Goal: Book appointment/travel/reservation

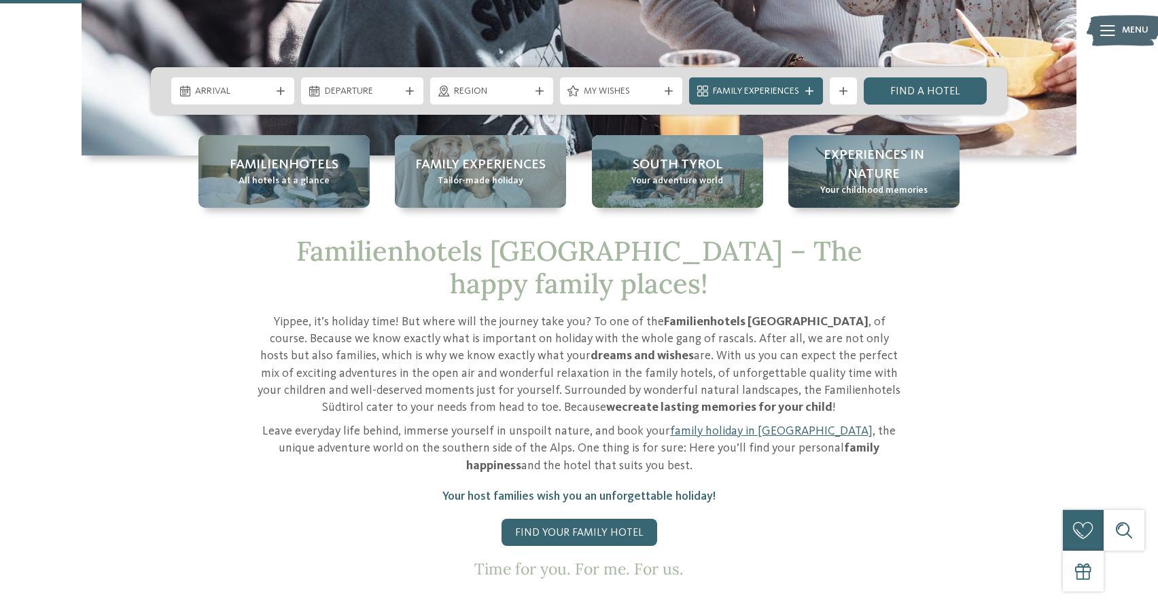
scroll to position [416, 0]
click at [274, 94] on div at bounding box center [281, 91] width 14 height 8
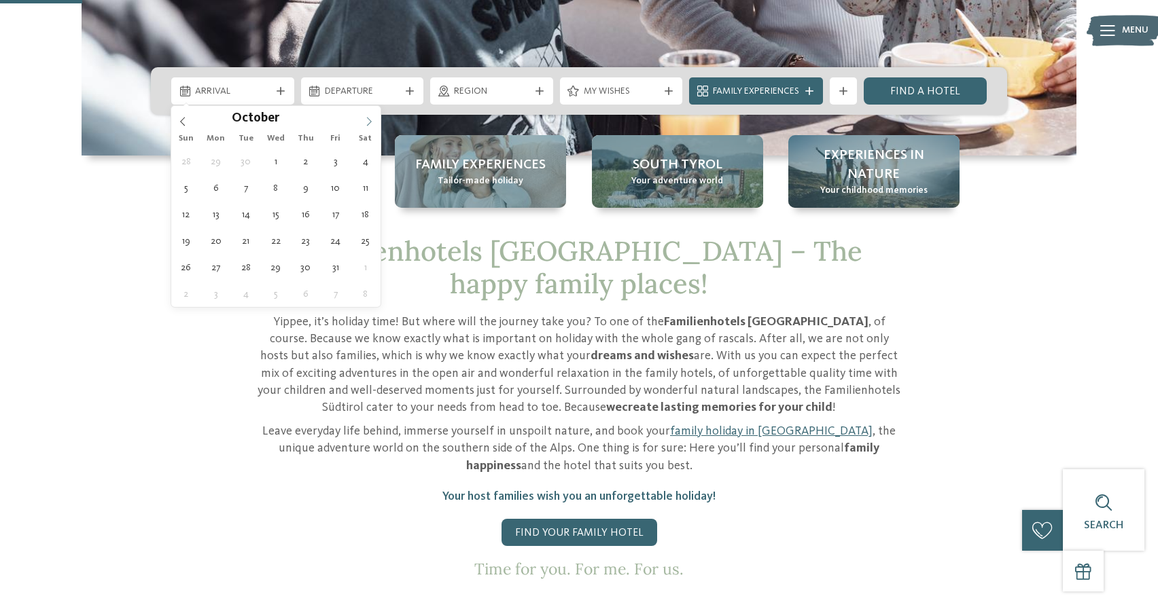
click at [372, 119] on icon at bounding box center [369, 122] width 10 height 10
type input "****"
click at [372, 119] on icon at bounding box center [369, 122] width 10 height 10
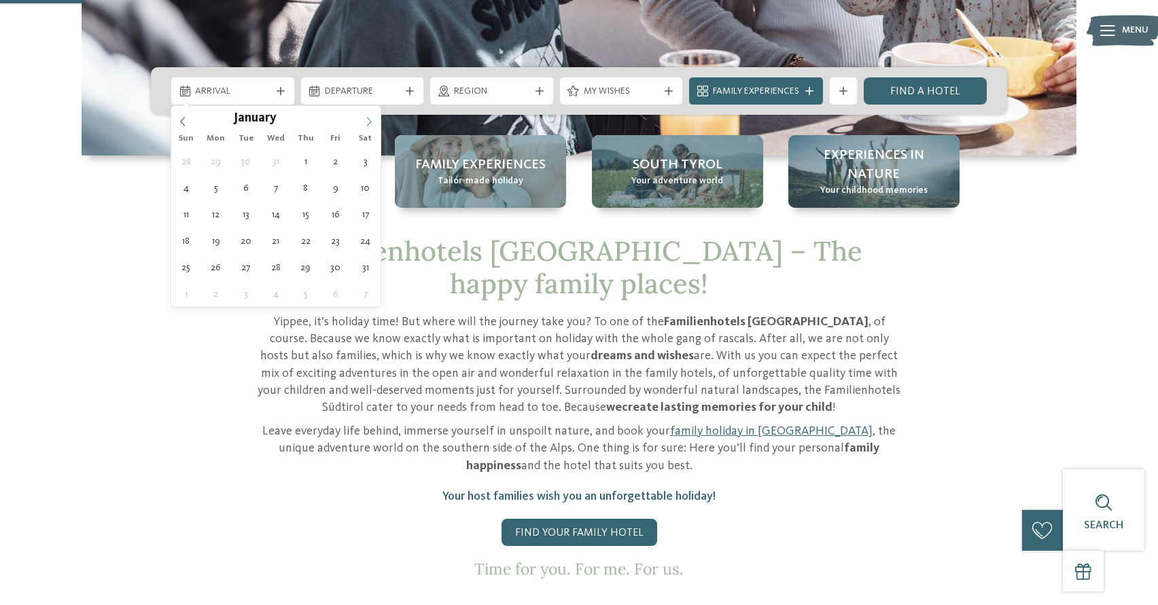
click at [372, 119] on icon at bounding box center [369, 122] width 10 height 10
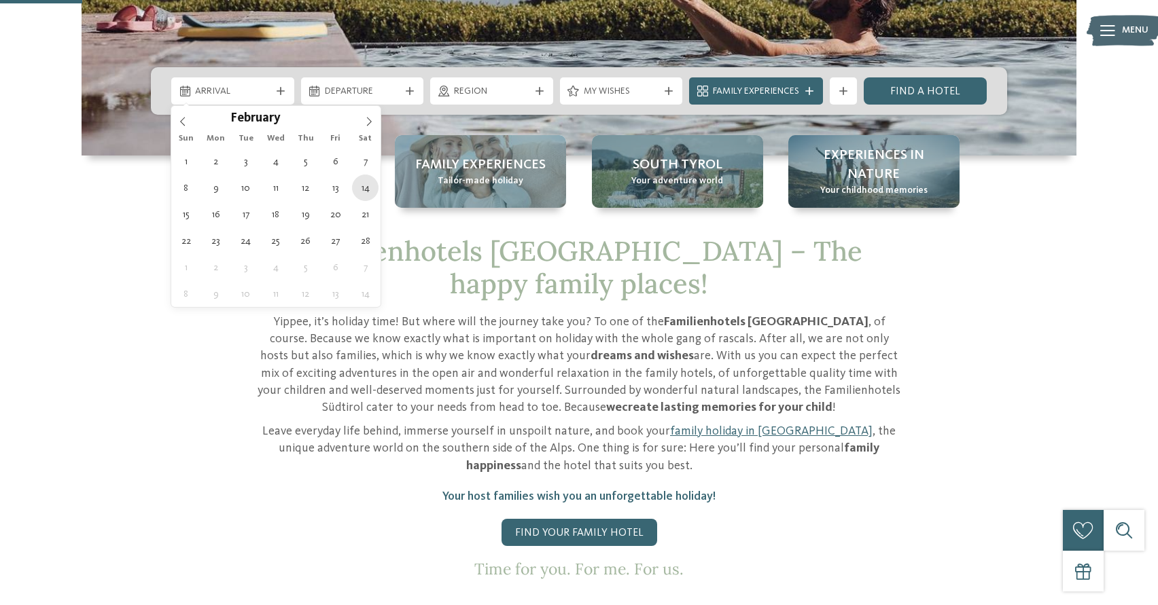
type div "[DATE]"
type input "****"
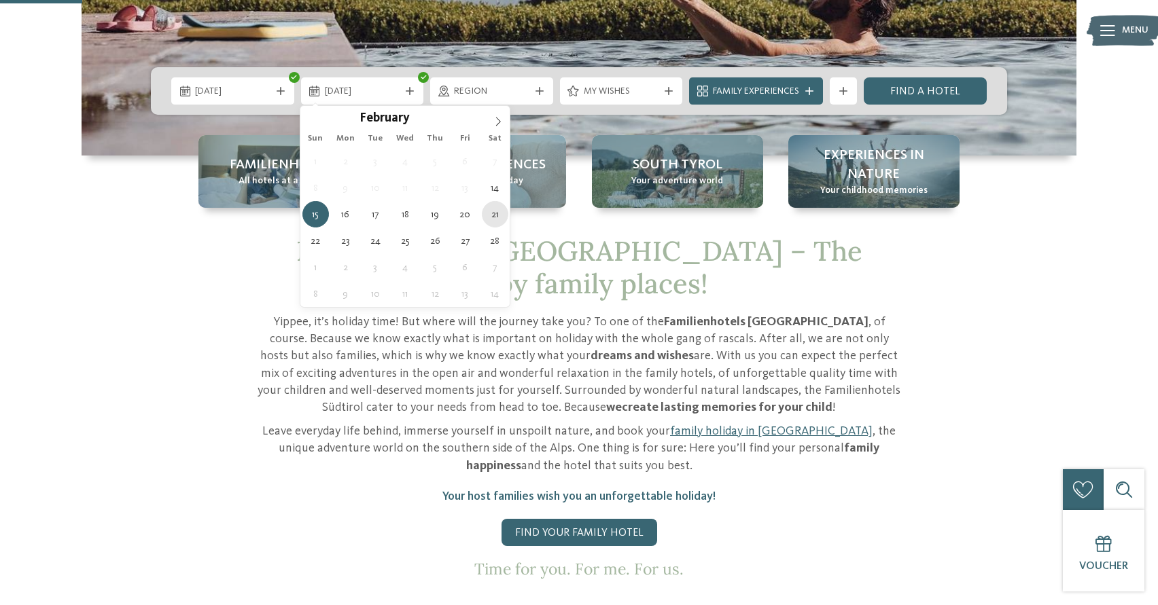
type div "[DATE]"
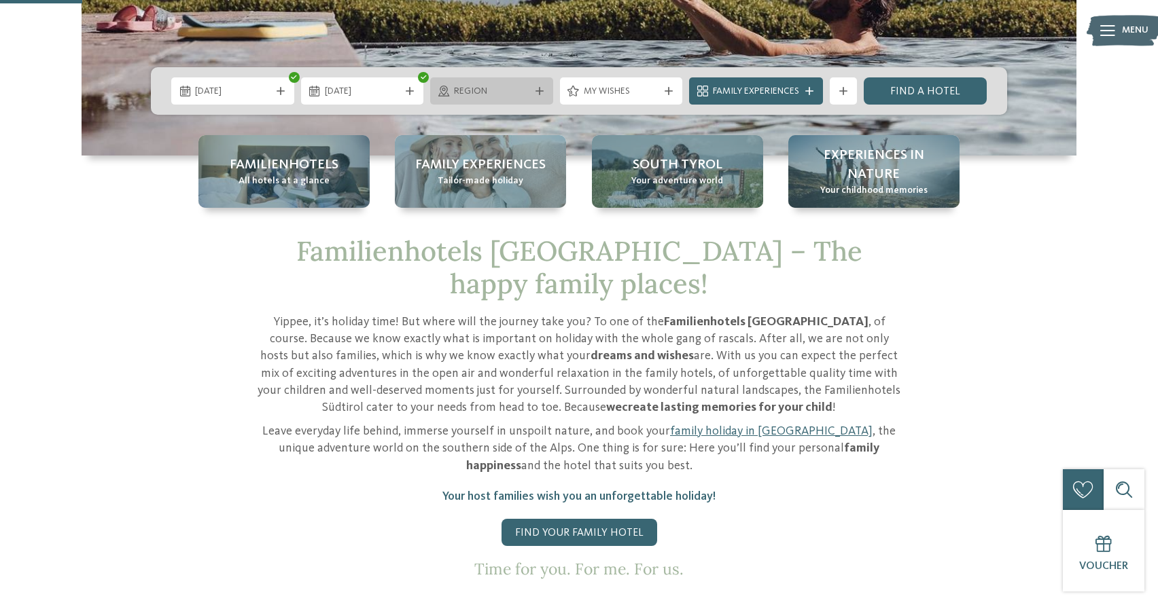
click at [535, 89] on icon at bounding box center [539, 91] width 8 height 8
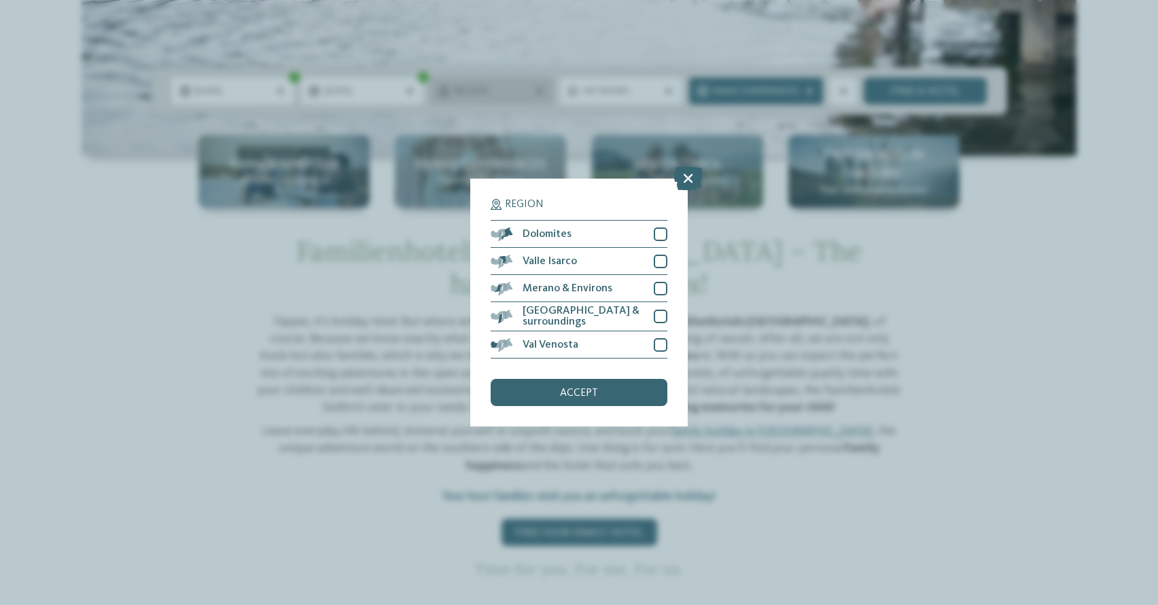
click at [535, 89] on div "Region Dolomites" at bounding box center [579, 302] width 1158 height 605
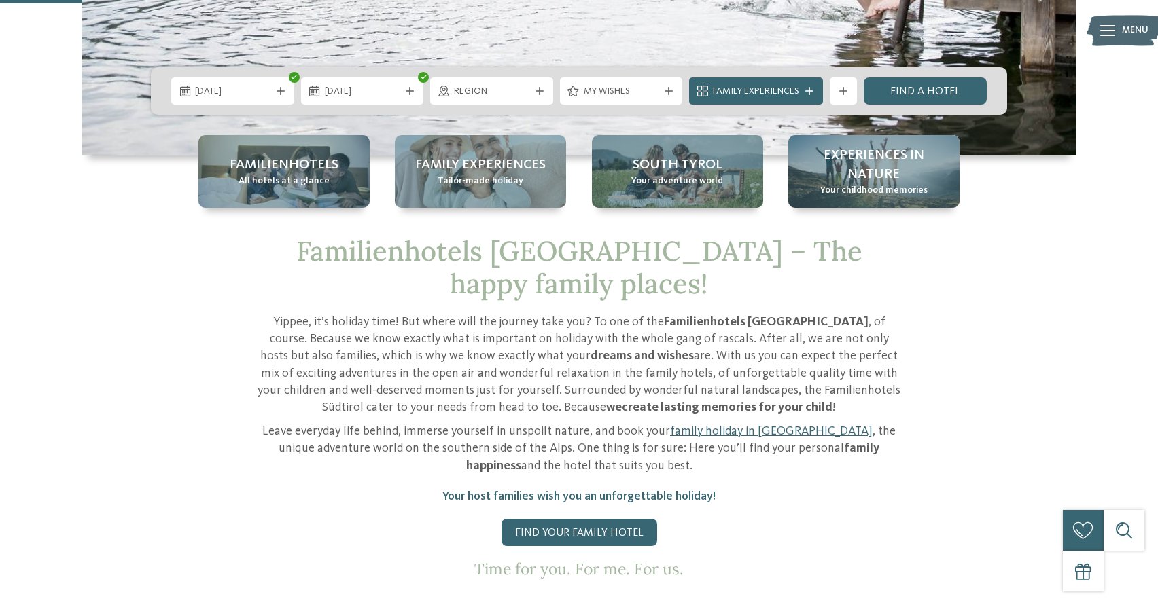
click at [687, 88] on div "Family Experiences" at bounding box center [755, 90] width 141 height 27
click at [669, 90] on icon at bounding box center [668, 91] width 8 height 8
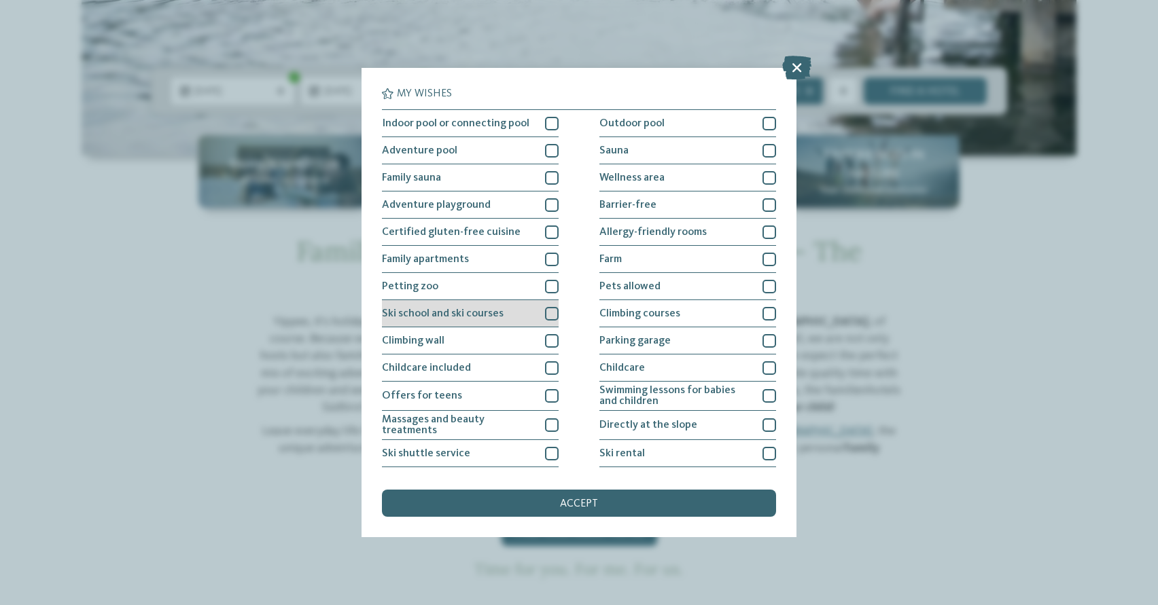
click at [552, 317] on div at bounding box center [552, 314] width 14 height 14
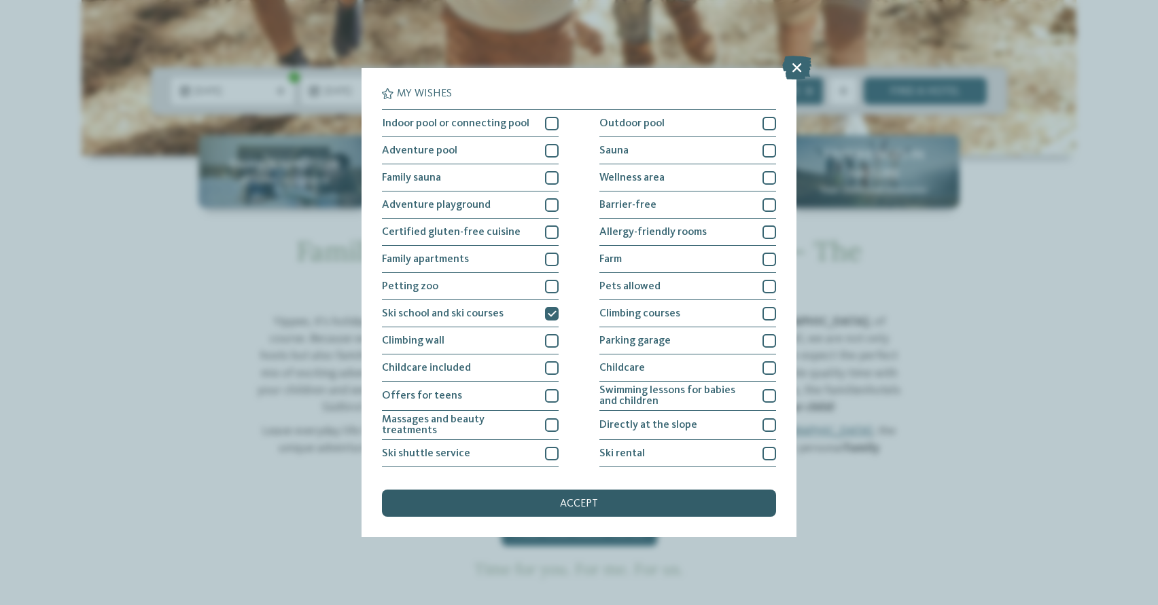
click at [588, 505] on span "accept" at bounding box center [579, 504] width 38 height 11
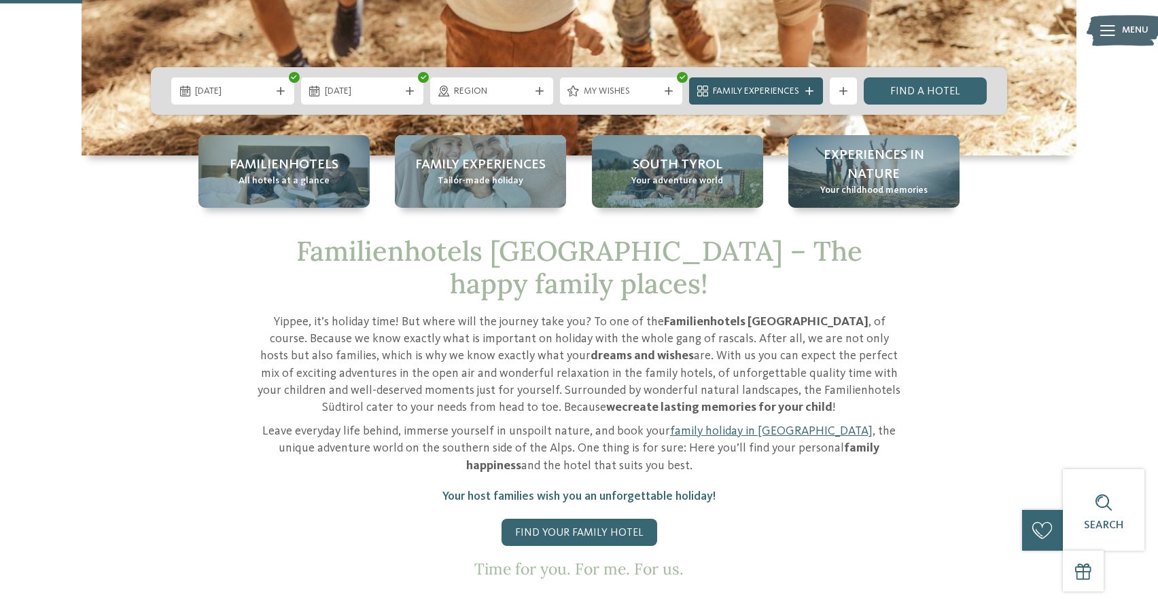
click at [807, 87] on icon at bounding box center [809, 91] width 8 height 8
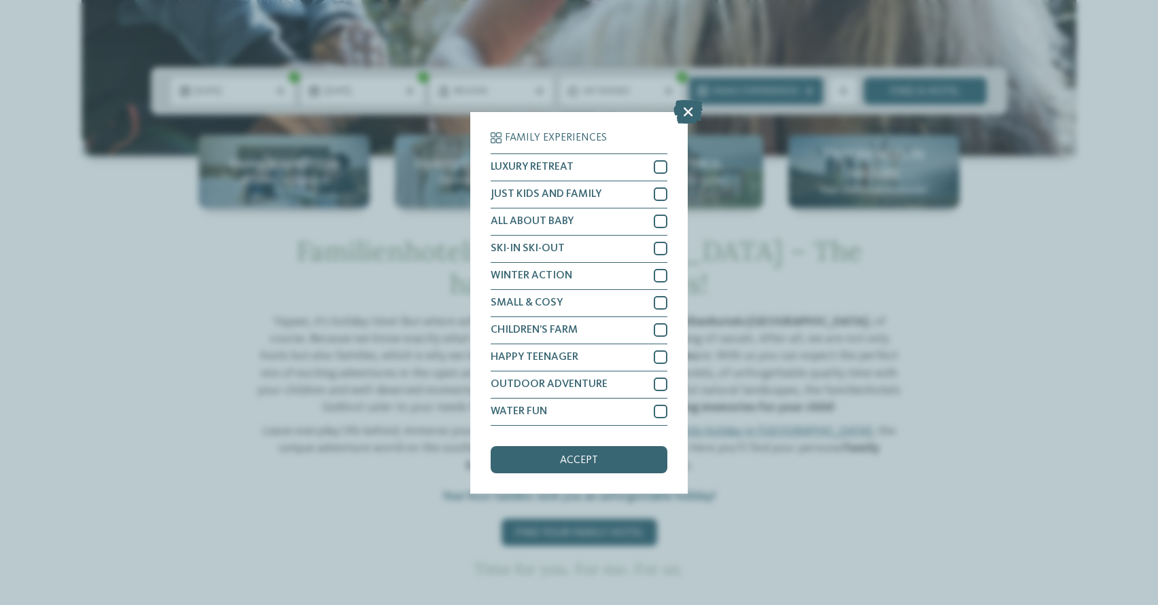
drag, startPoint x: 687, startPoint y: 107, endPoint x: 701, endPoint y: 109, distance: 13.9
click at [687, 108] on icon at bounding box center [687, 111] width 29 height 24
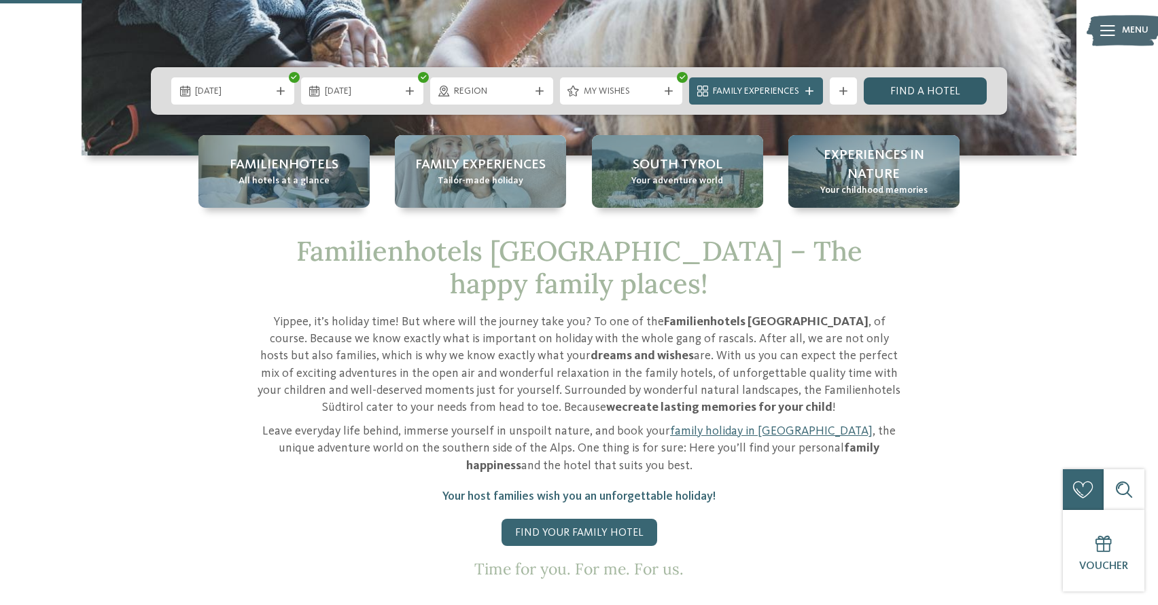
click at [940, 87] on link "Find a hotel" at bounding box center [924, 90] width 123 height 27
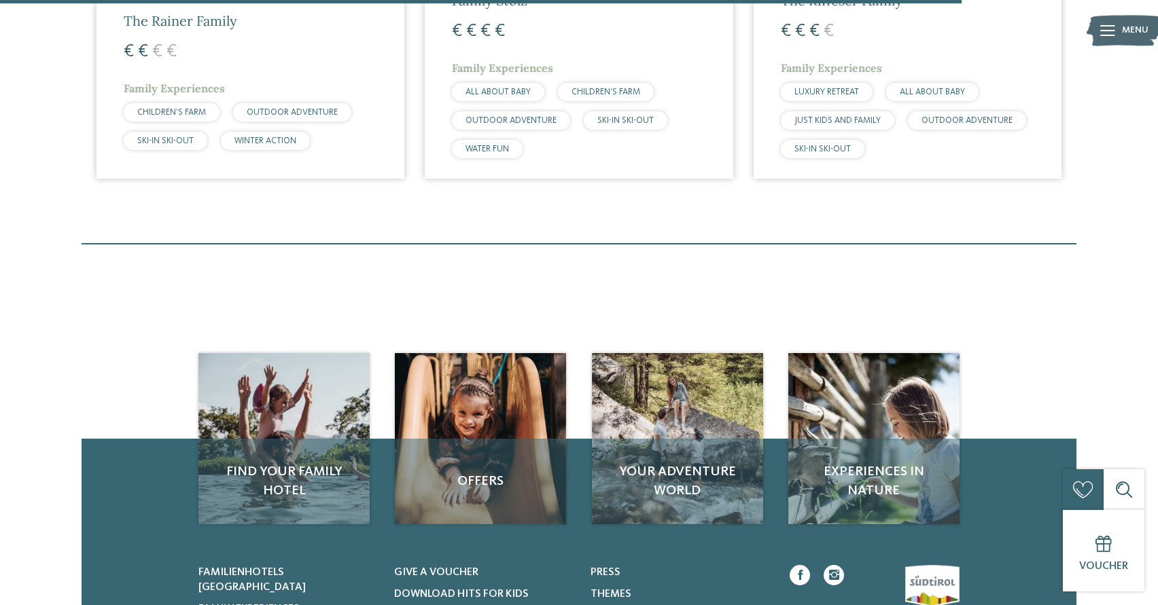
scroll to position [1867, 0]
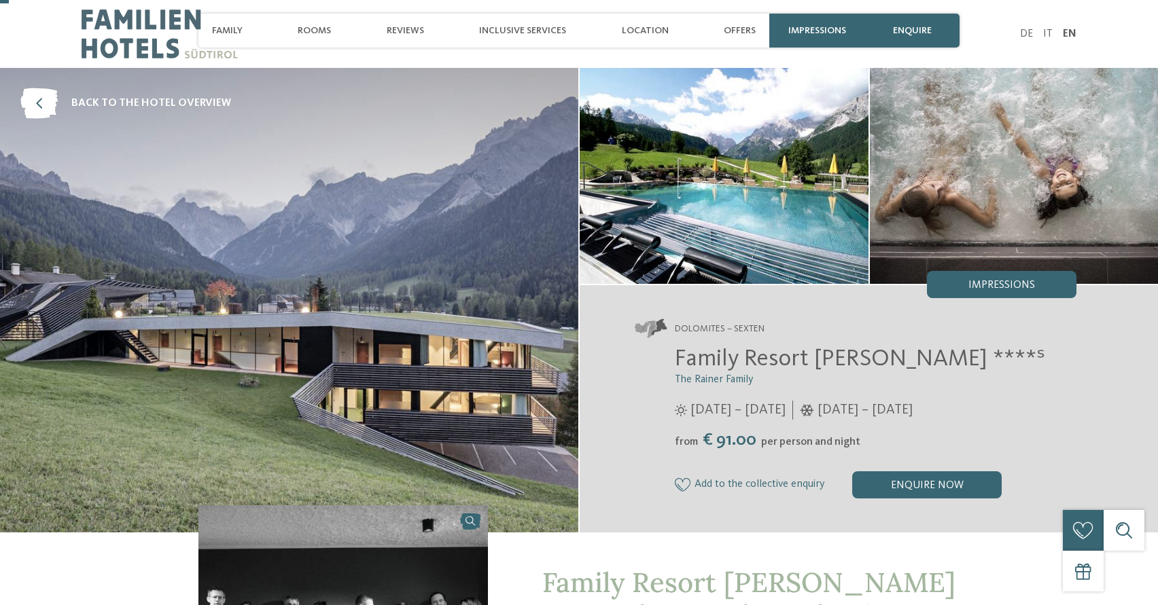
scroll to position [416, 0]
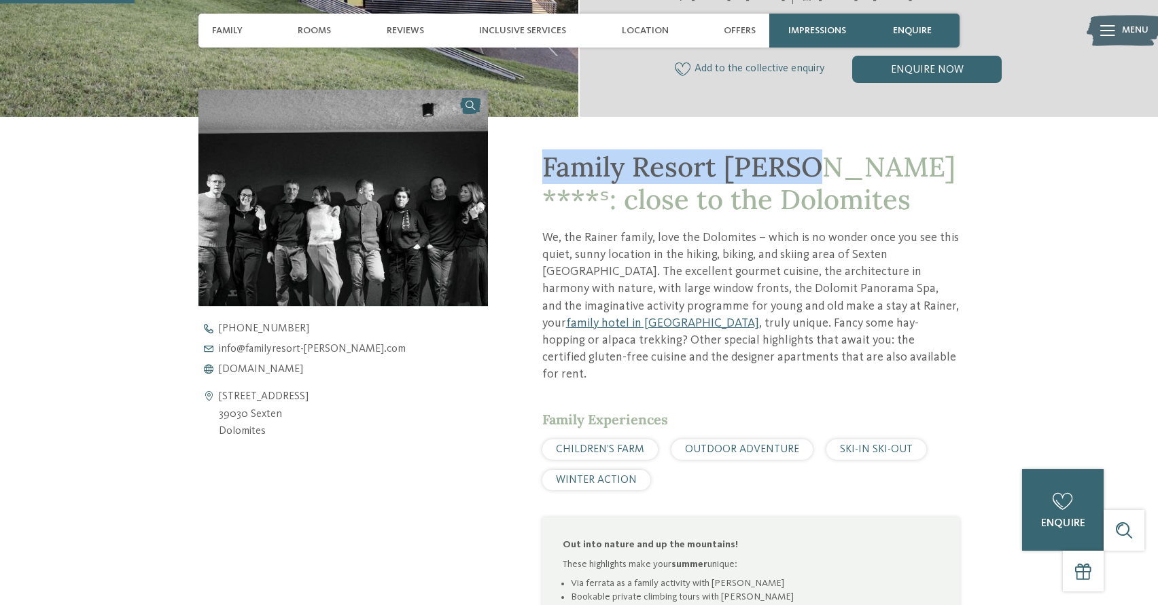
drag, startPoint x: 552, startPoint y: 170, endPoint x: 804, endPoint y: 165, distance: 252.1
click at [805, 166] on div "Family Resort [PERSON_NAME] ****ˢ: close to the Dolomites We, the Rainer family…" at bounding box center [723, 482] width 471 height 731
copy span "Family Resort [PERSON_NAME]"
